Goal: Communication & Community: Answer question/provide support

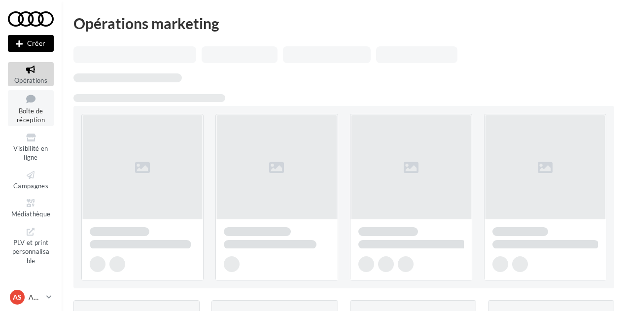
click at [28, 115] on link "Boîte de réception" at bounding box center [31, 108] width 46 height 36
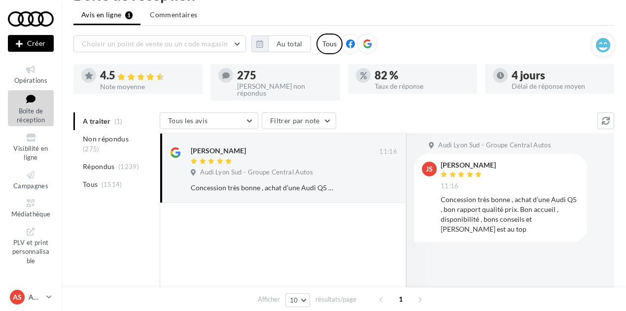
scroll to position [49, 0]
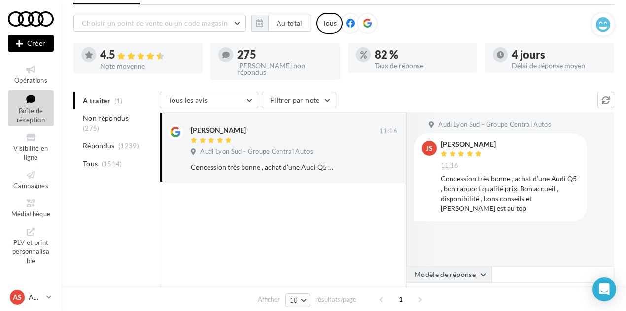
click at [461, 274] on button "Modèle de réponse" at bounding box center [449, 274] width 86 height 17
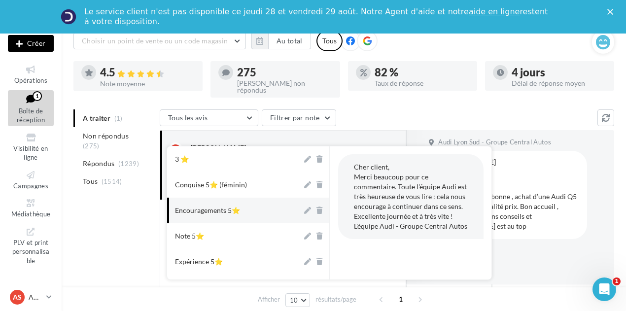
scroll to position [0, 0]
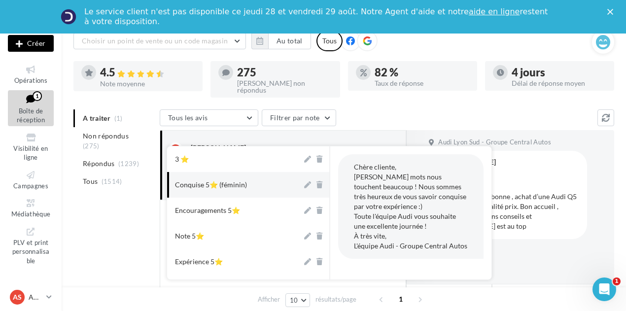
click at [547, 165] on div "John S 11:16" at bounding box center [510, 173] width 139 height 29
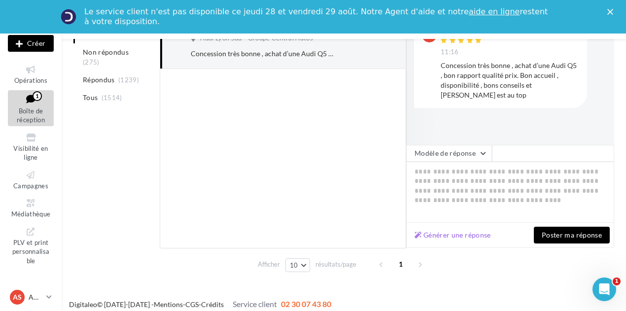
scroll to position [189, 0]
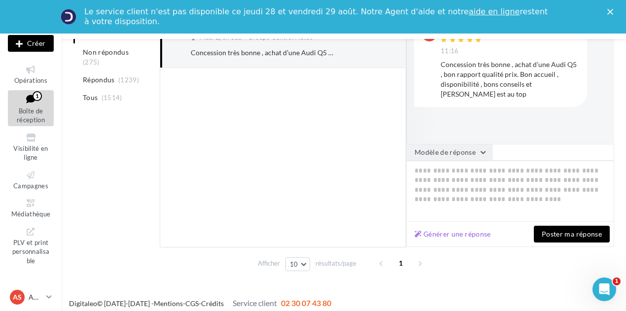
click at [441, 145] on button "Modèle de réponse" at bounding box center [449, 152] width 86 height 17
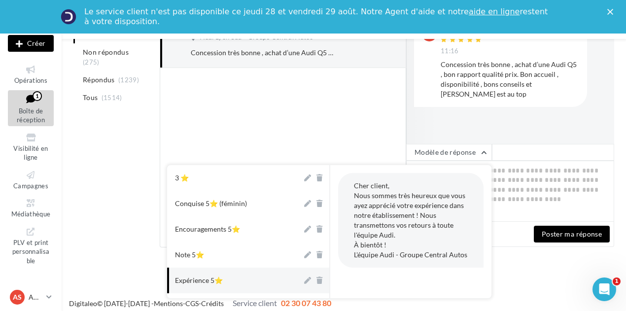
click at [239, 269] on button "Expérience 5⭐" at bounding box center [234, 281] width 135 height 26
type textarea "**********"
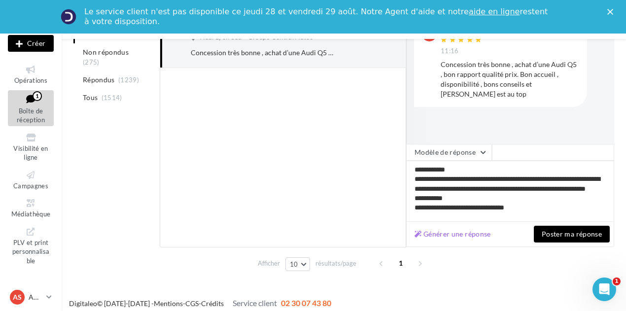
click at [587, 227] on button "Poster ma réponse" at bounding box center [572, 234] width 76 height 17
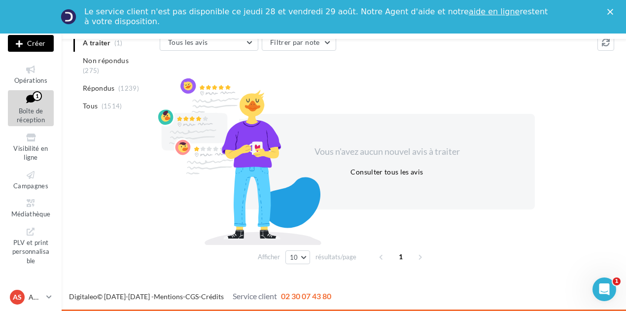
scroll to position [125, 0]
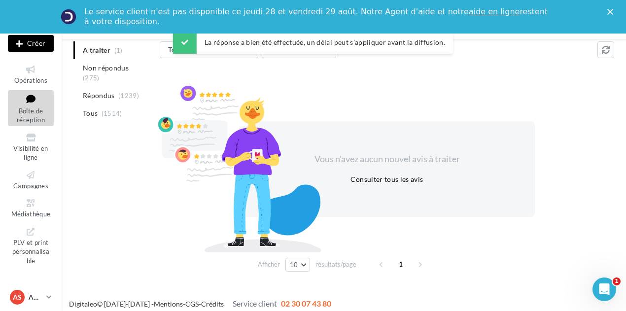
click at [31, 297] on p "AUDI St-Fons" at bounding box center [36, 297] width 14 height 10
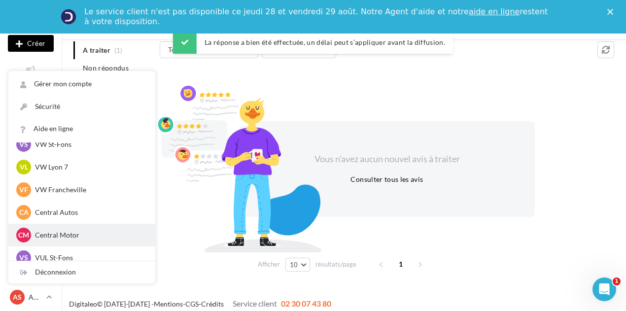
scroll to position [136, 0]
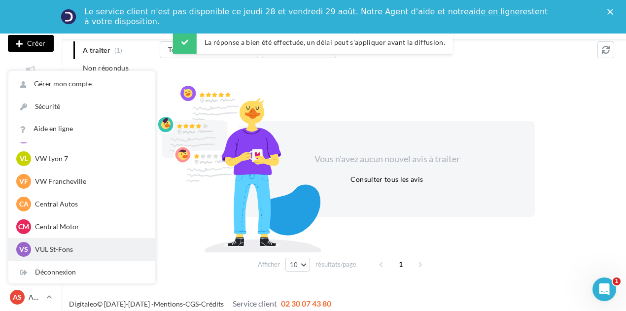
click at [87, 251] on p "VUL St-Fons" at bounding box center [89, 249] width 108 height 10
